Goal: Check status

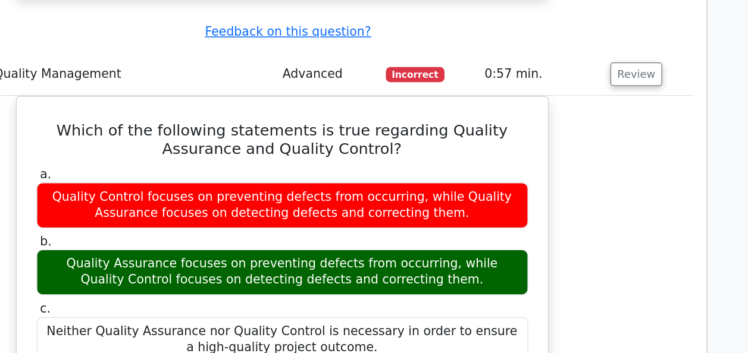
scroll to position [2330, 0]
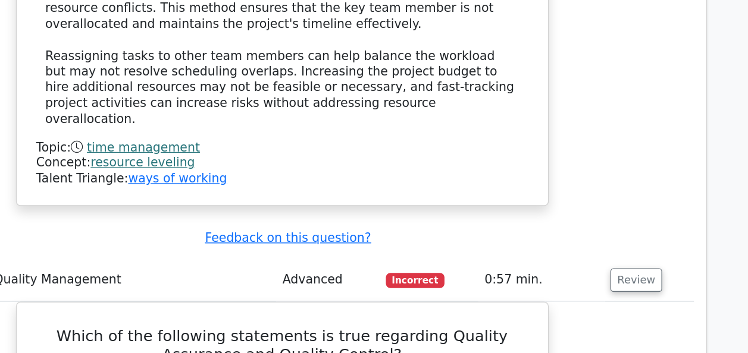
scroll to position [2330, 0]
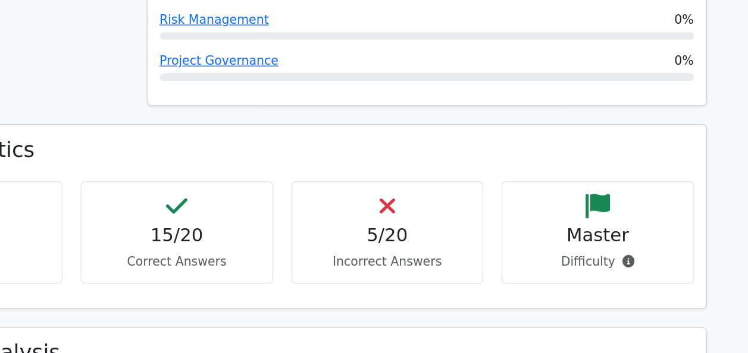
scroll to position [579, 0]
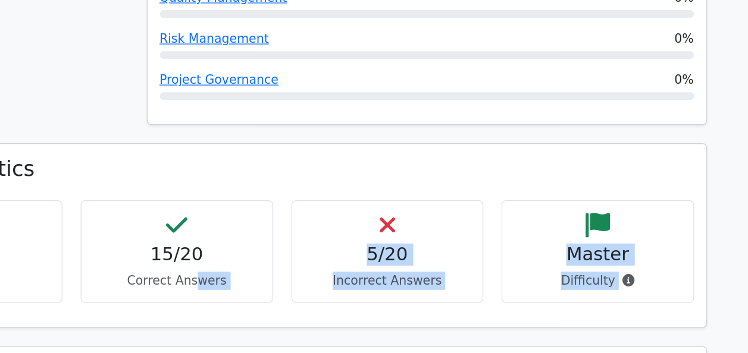
drag, startPoint x: 448, startPoint y: 272, endPoint x: 309, endPoint y: 262, distance: 139.5
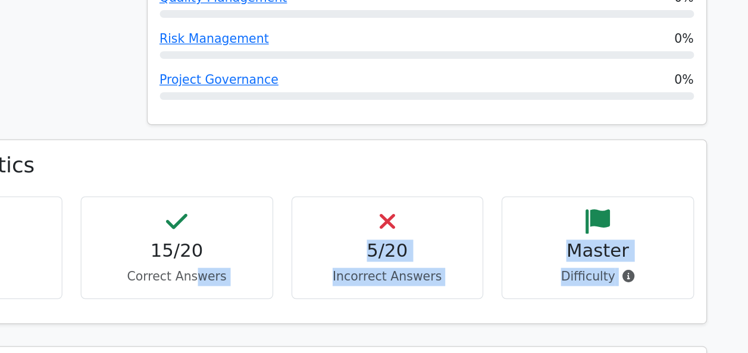
click at [551, 240] on div "26 min Time Taken 15/20 Correct Answers 5/20 Incorrect Answers Master" at bounding box center [374, 198] width 658 height 90
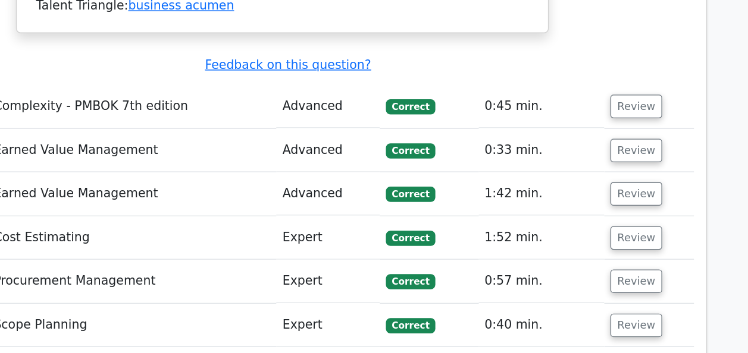
scroll to position [3043, 0]
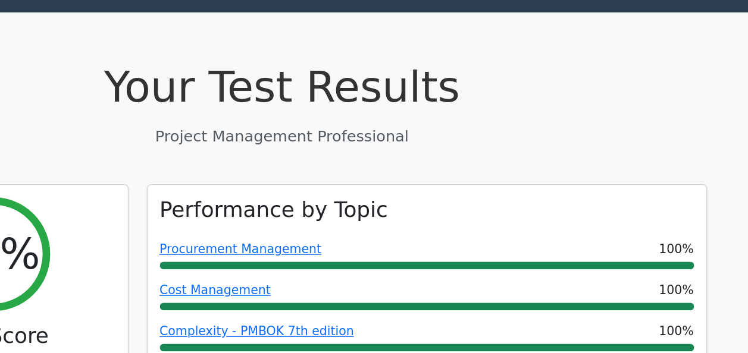
scroll to position [0, 0]
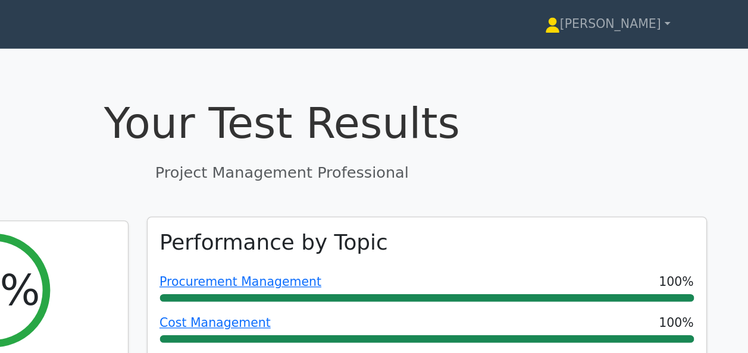
drag, startPoint x: 588, startPoint y: 274, endPoint x: 588, endPoint y: 197, distance: 76.7
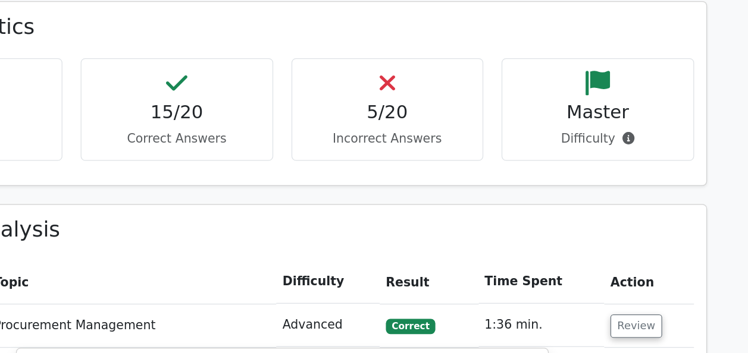
scroll to position [660, 0]
